Goal: Check status: Check status

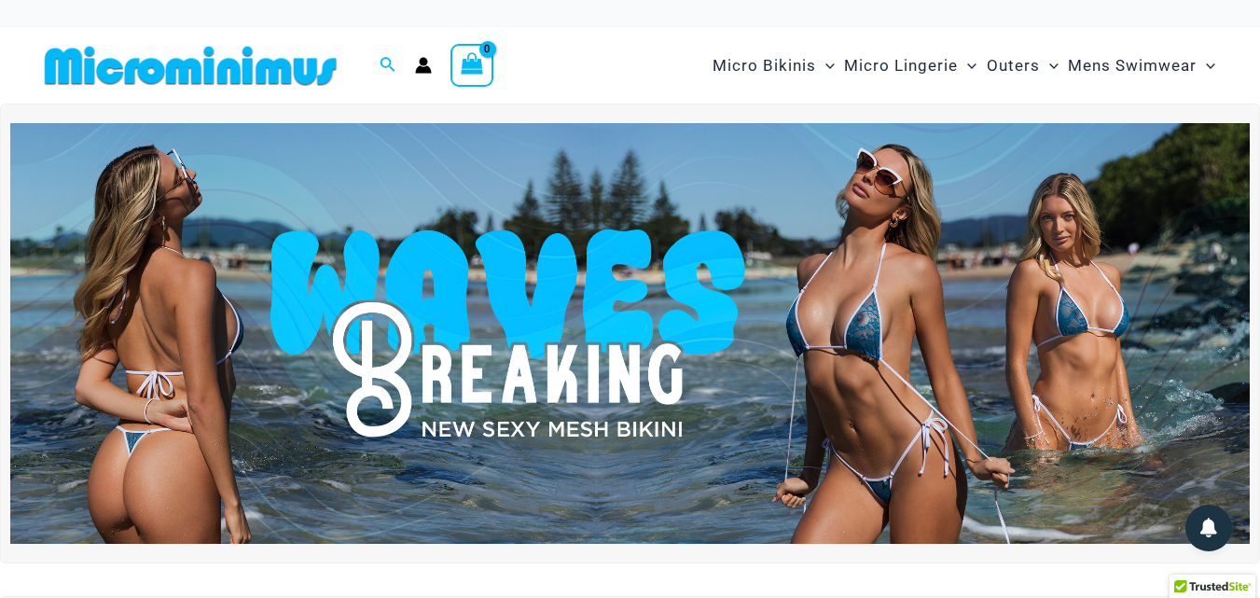
click at [421, 67] on icon "Account icon link" at bounding box center [424, 69] width 16 height 7
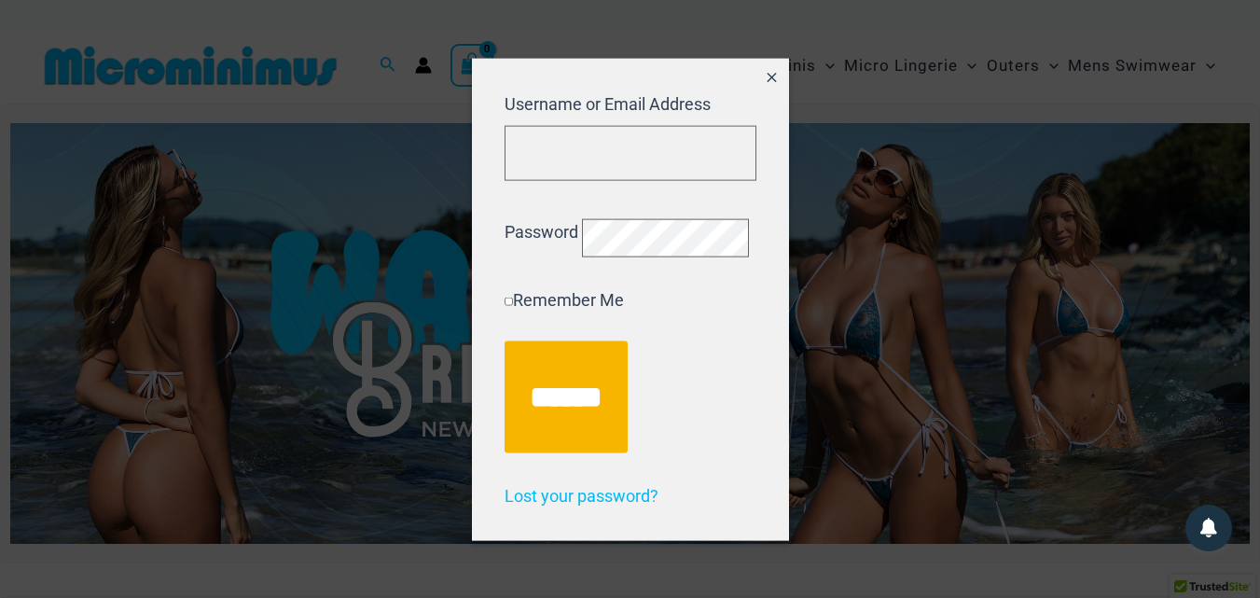
click at [764, 70] on icon "Close popup" at bounding box center [772, 78] width 16 height 16
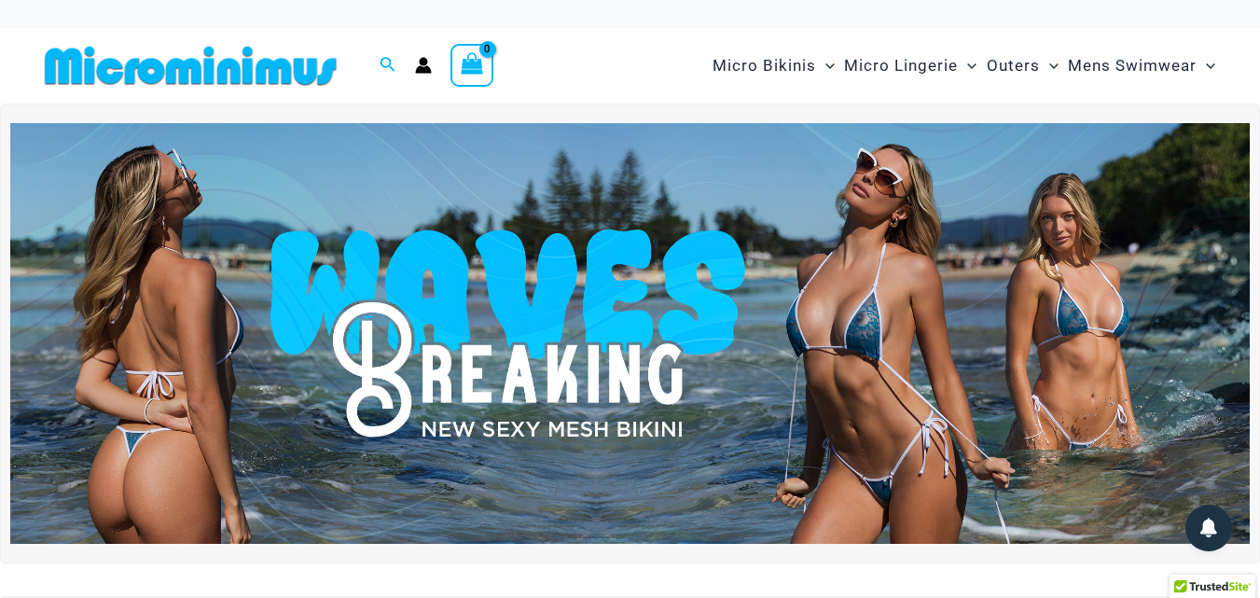
click at [423, 66] on icon "Account icon link" at bounding box center [423, 65] width 17 height 17
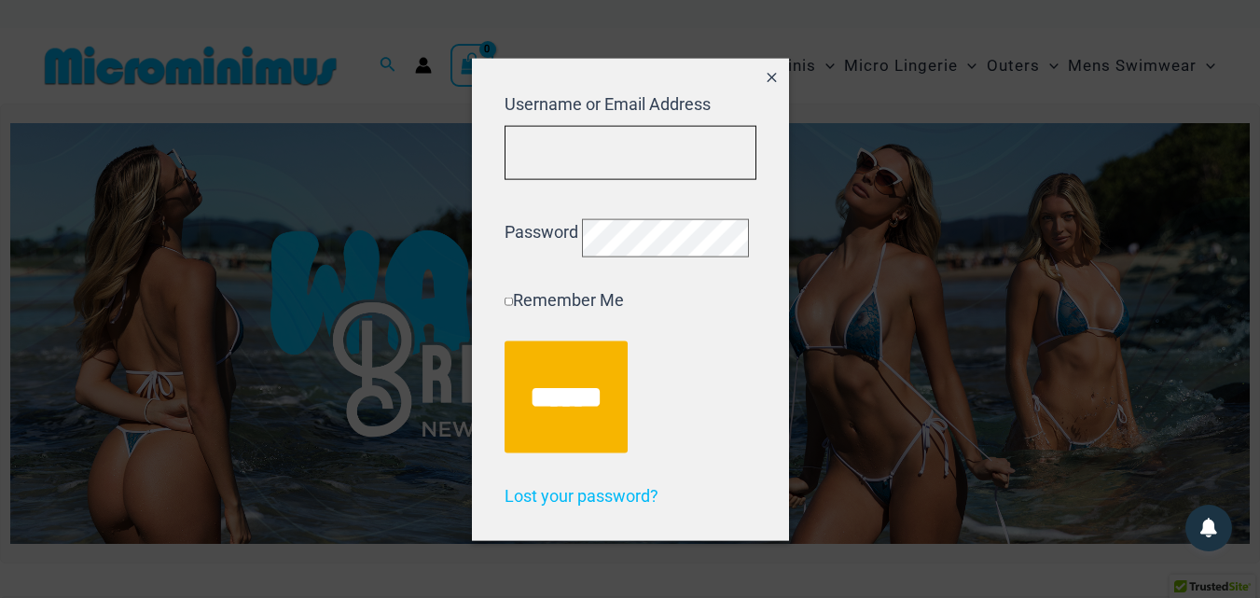
click at [561, 146] on input "Username or Email Address" at bounding box center [631, 152] width 252 height 55
type input "**********"
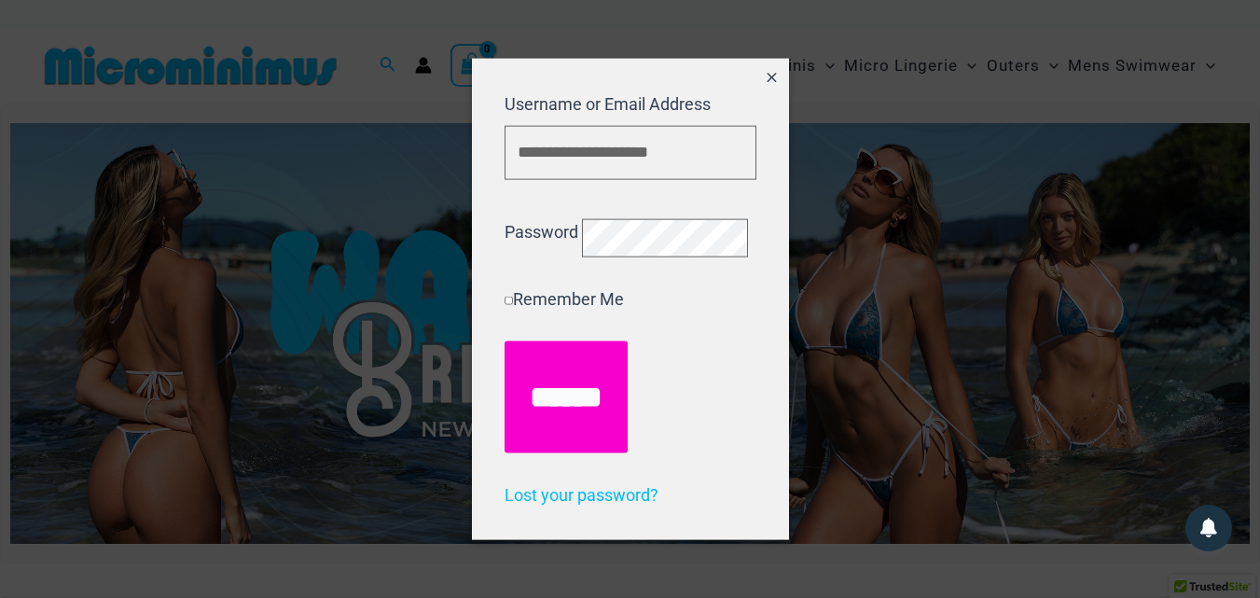
click at [602, 407] on input "******" at bounding box center [566, 396] width 123 height 112
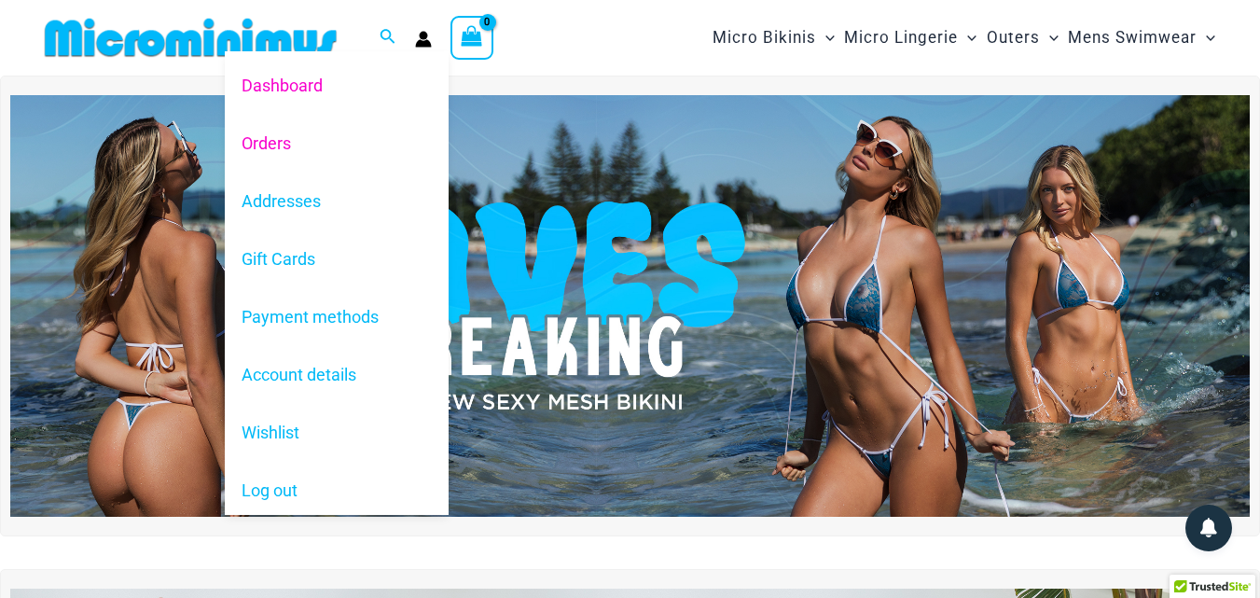
click at [272, 146] on link "Orders" at bounding box center [337, 143] width 224 height 58
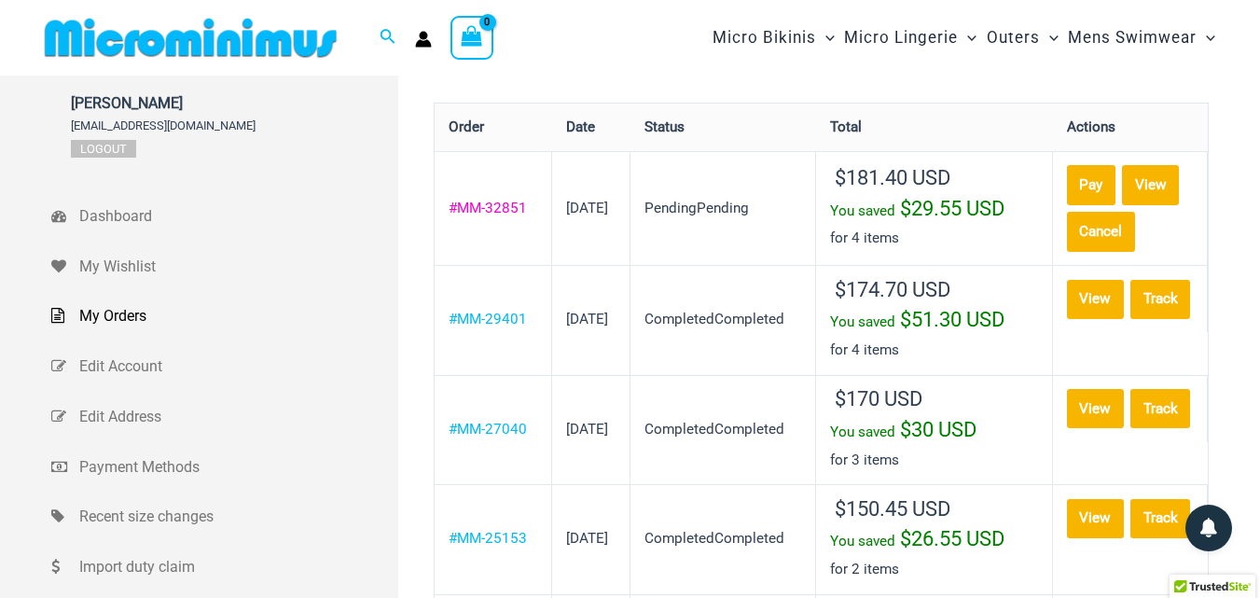
click at [475, 216] on link "#MM-32851" at bounding box center [488, 208] width 78 height 17
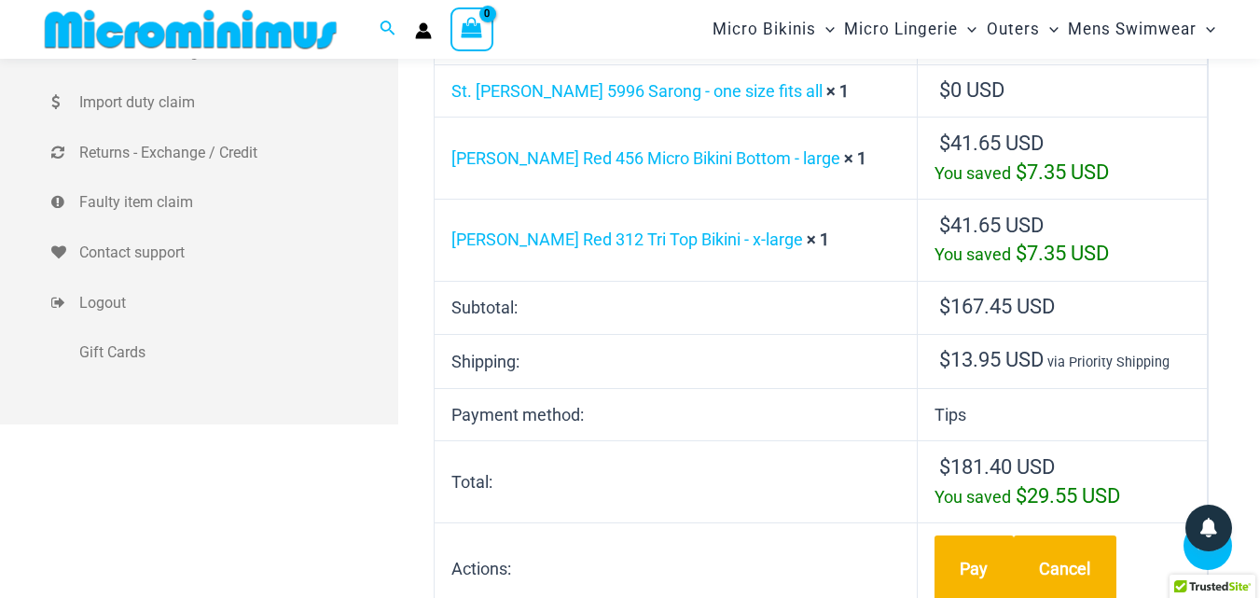
scroll to position [485, 0]
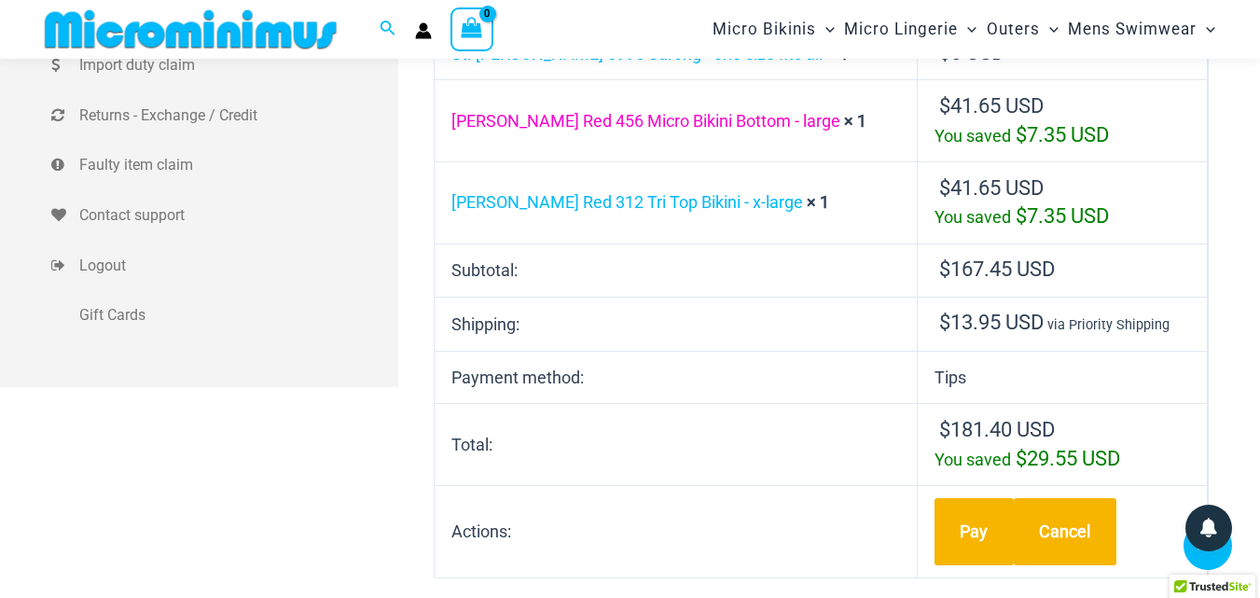
click at [619, 119] on link "Summer Storm Red 456 Micro Bikini Bottom - large" at bounding box center [645, 121] width 389 height 20
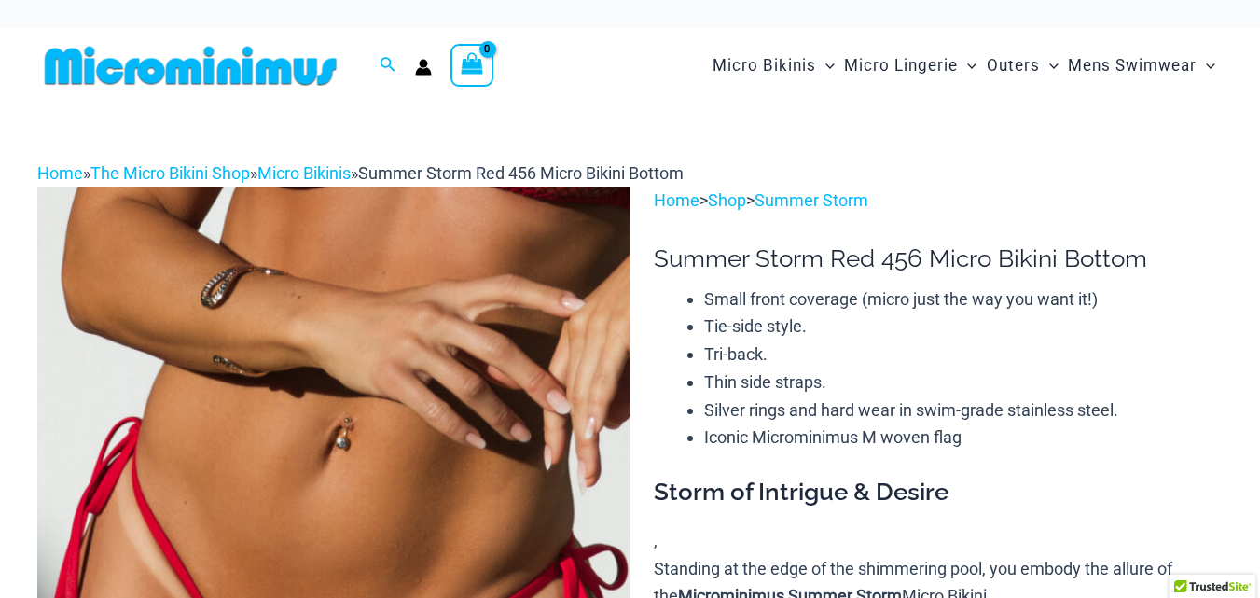
select select
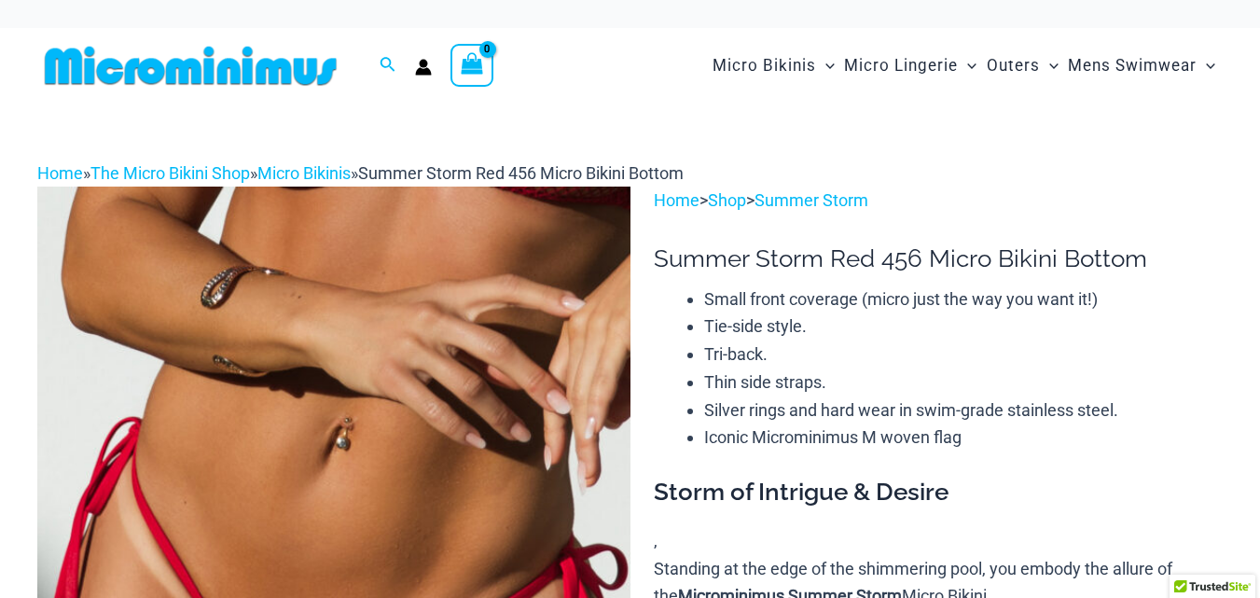
select select
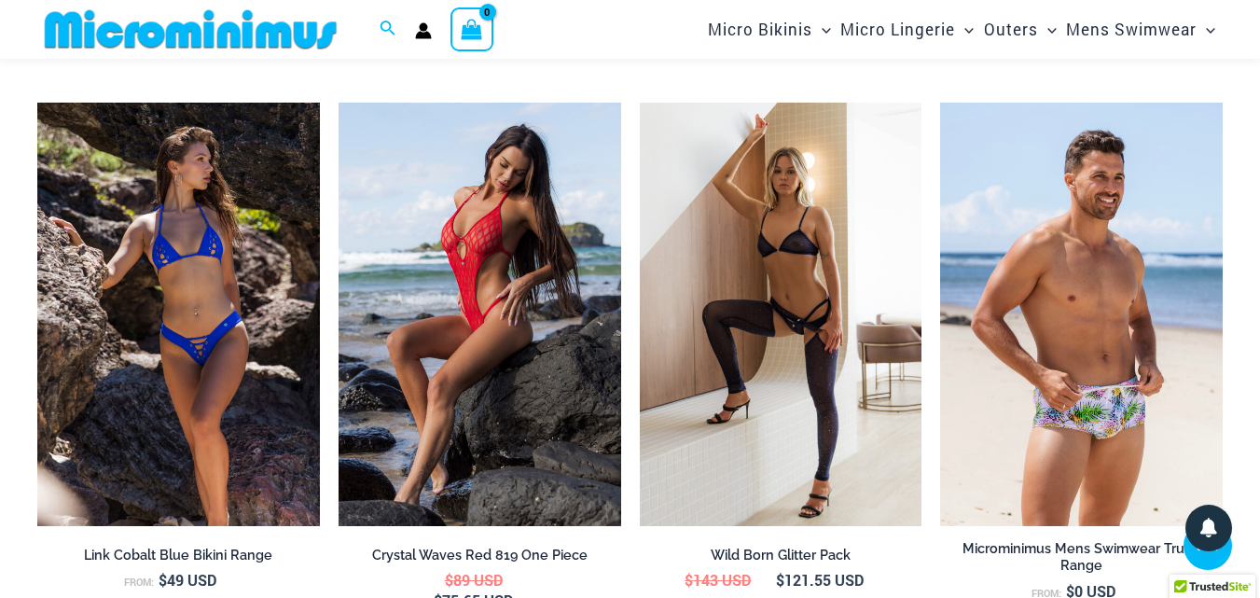
scroll to position [3901, 0]
